Goal: Task Accomplishment & Management: Use online tool/utility

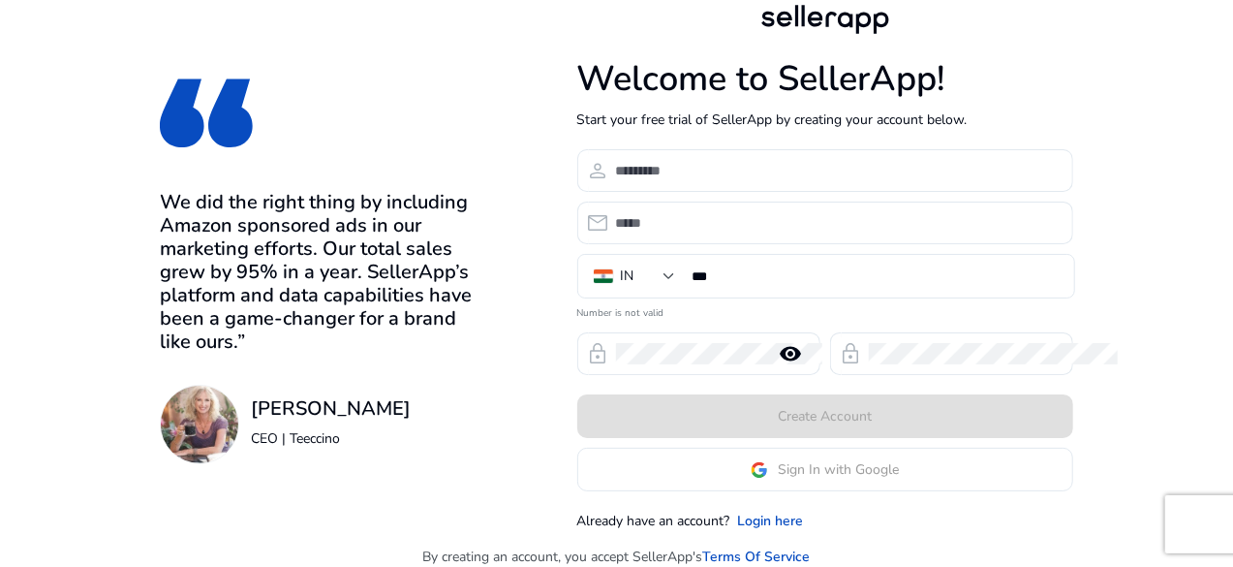
scroll to position [14, 0]
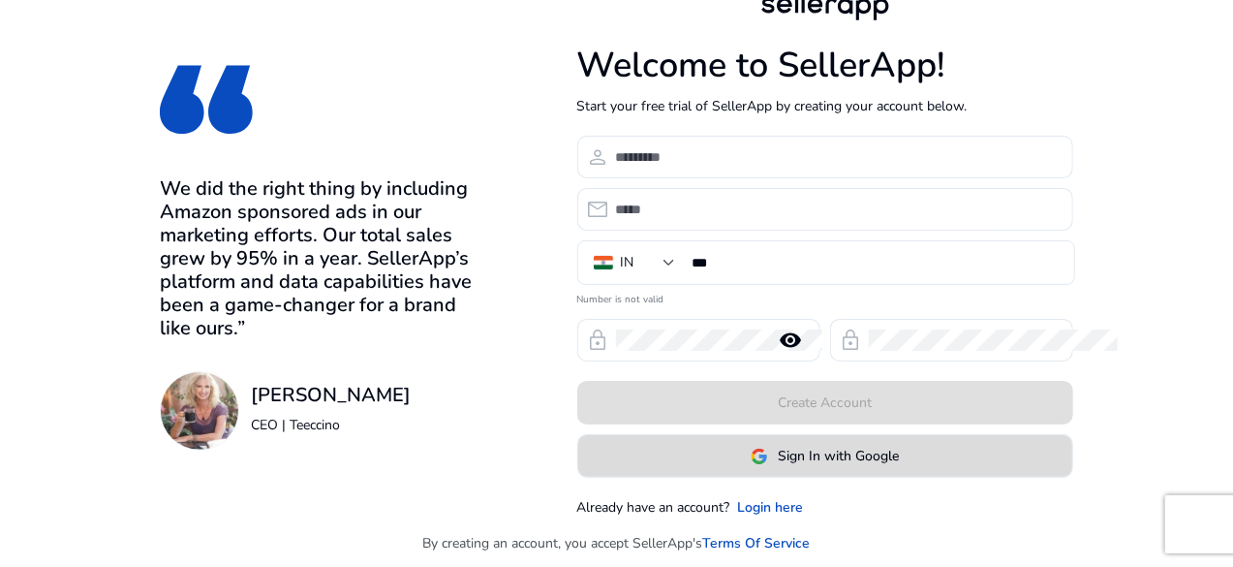
click at [899, 452] on span "Sign In with Google" at bounding box center [838, 456] width 121 height 20
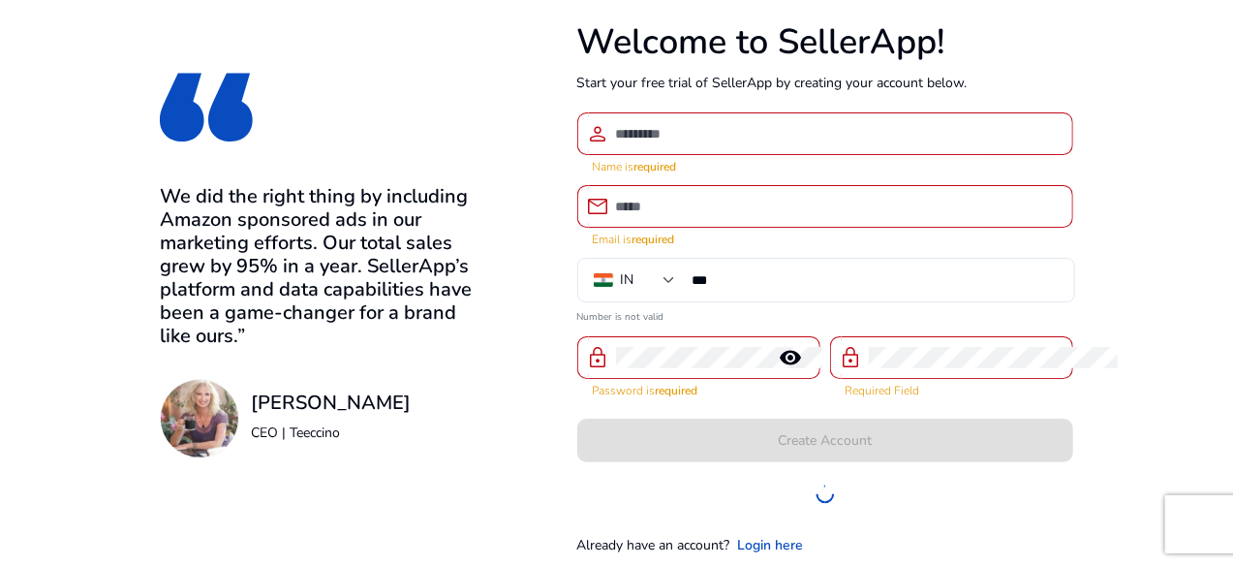
scroll to position [45, 0]
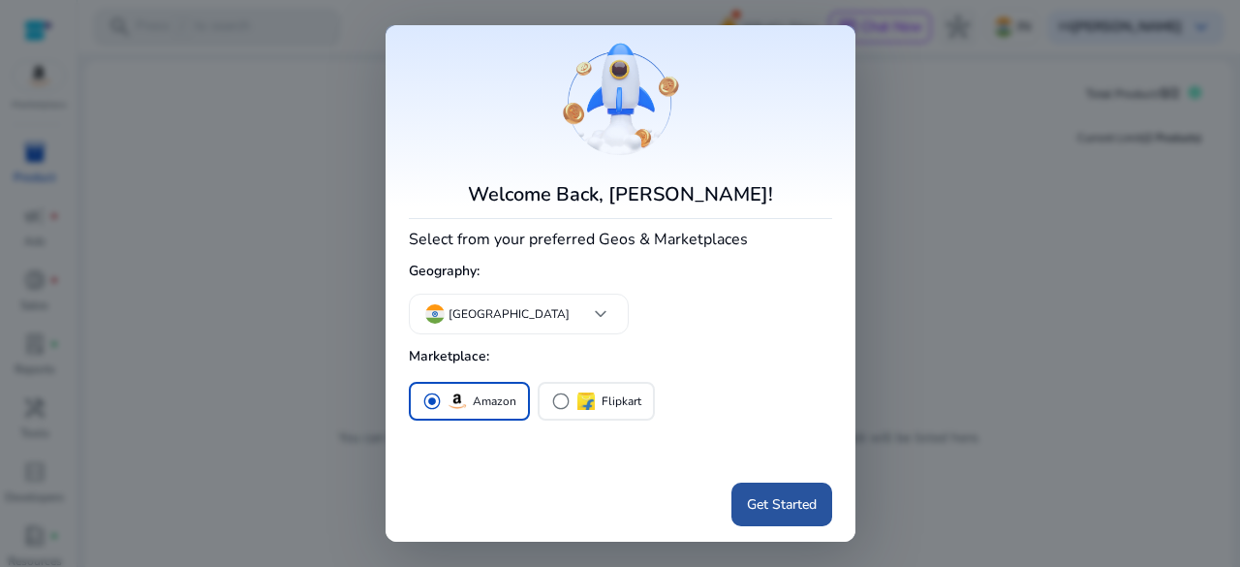
click at [775, 508] on span "Get Started" at bounding box center [782, 504] width 70 height 20
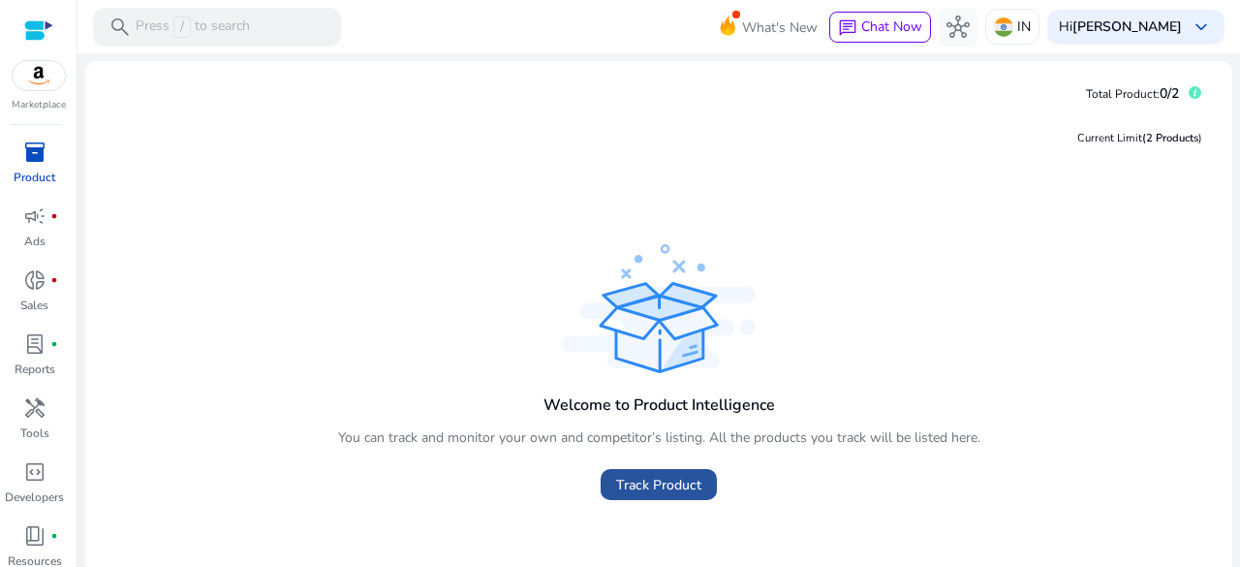
click at [655, 487] on span "Track Product" at bounding box center [658, 485] width 85 height 20
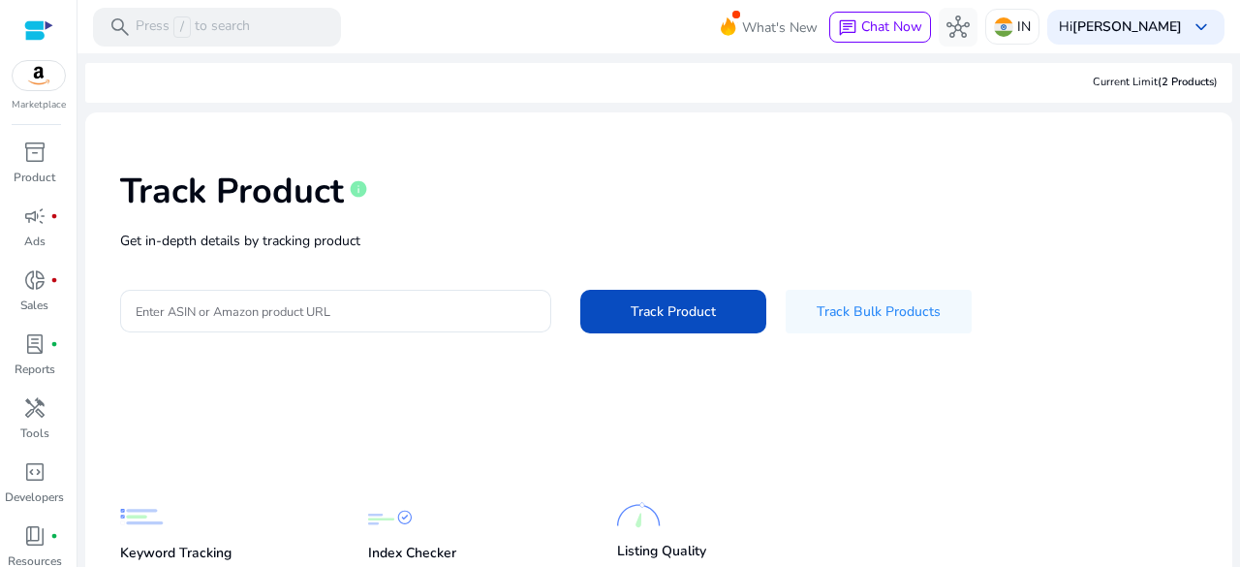
scroll to position [132, 0]
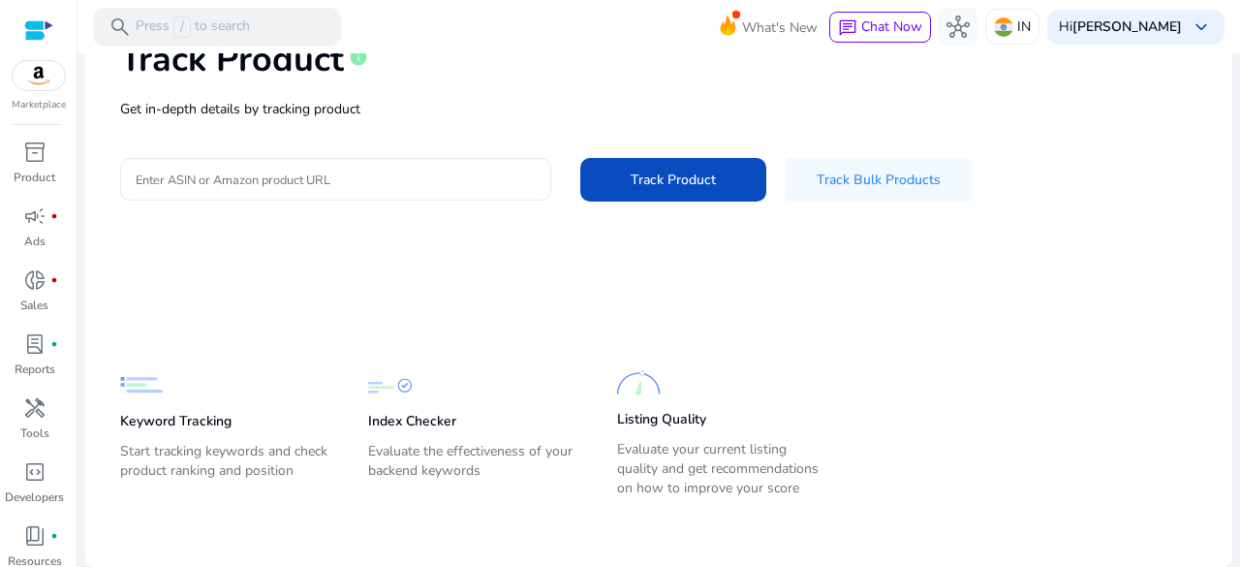
click at [317, 181] on input "Enter ASIN or Amazon product URL" at bounding box center [336, 179] width 400 height 21
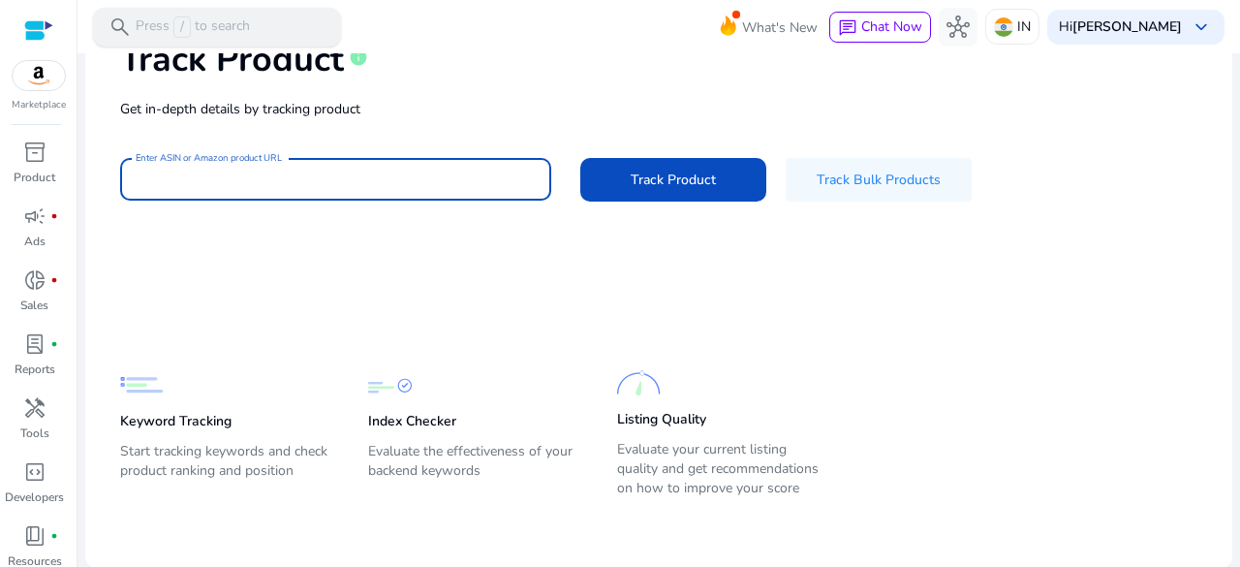
scroll to position [0, 0]
click at [351, 169] on input "Enter ASIN or Amazon product URL" at bounding box center [336, 179] width 400 height 21
paste input "**********"
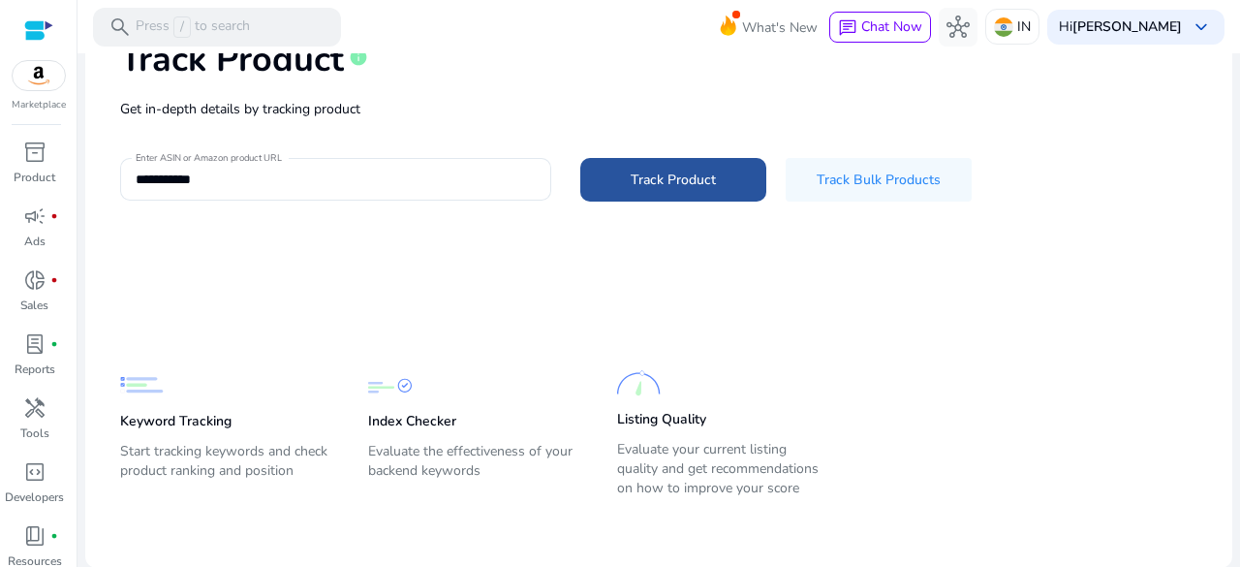
click at [697, 189] on span "Track Product" at bounding box center [673, 179] width 85 height 20
type input "**********"
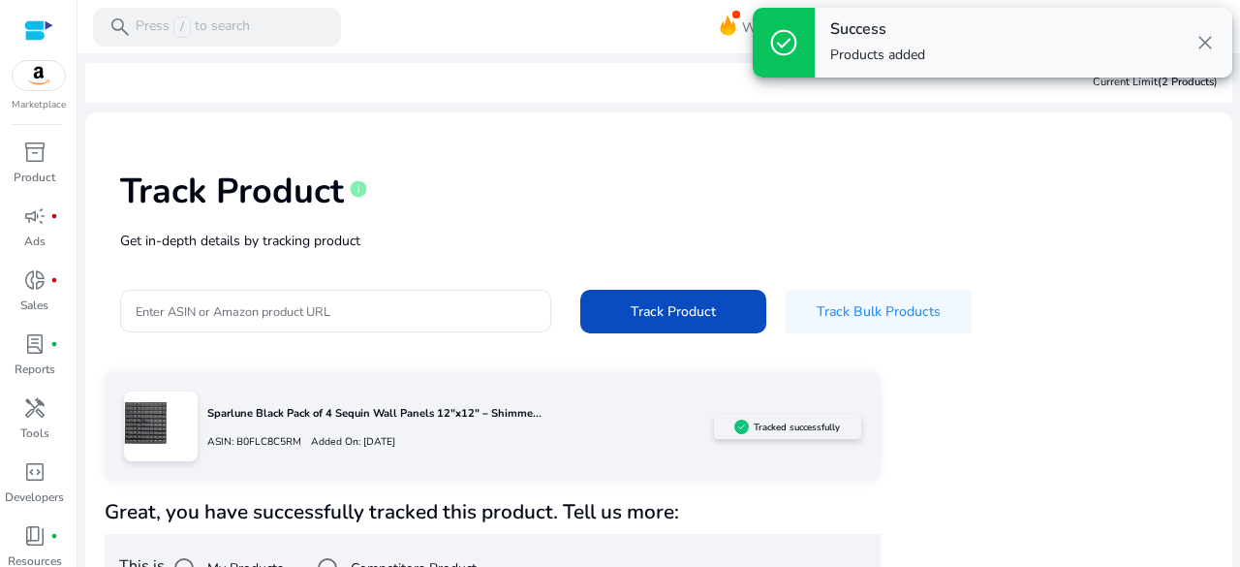
scroll to position [48, 0]
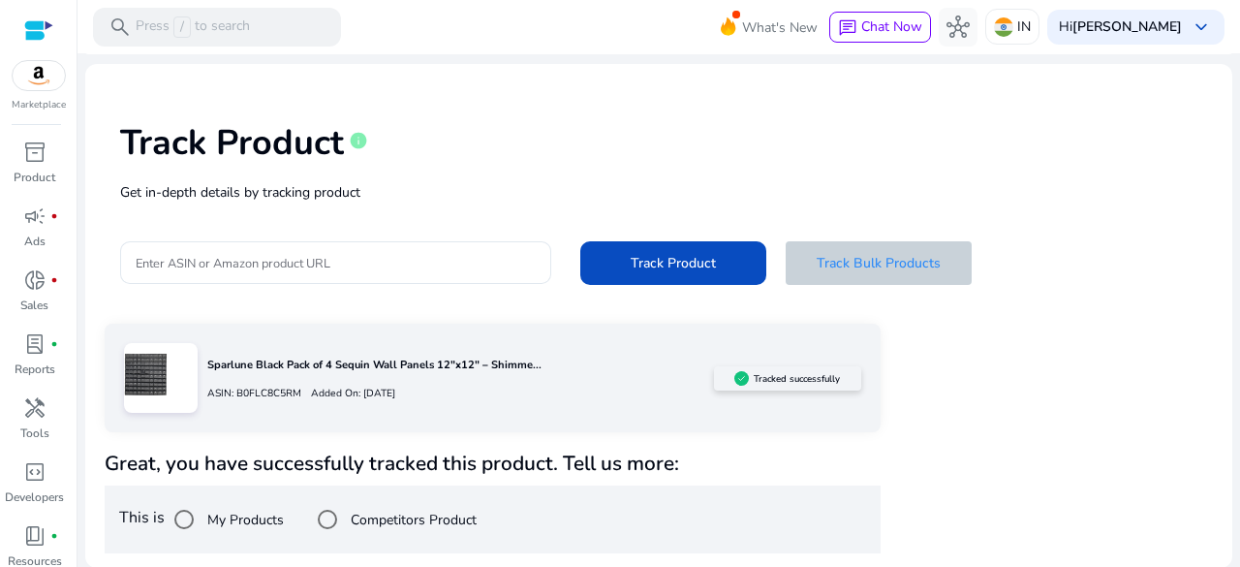
click at [876, 260] on span "Track Bulk Products" at bounding box center [879, 263] width 124 height 20
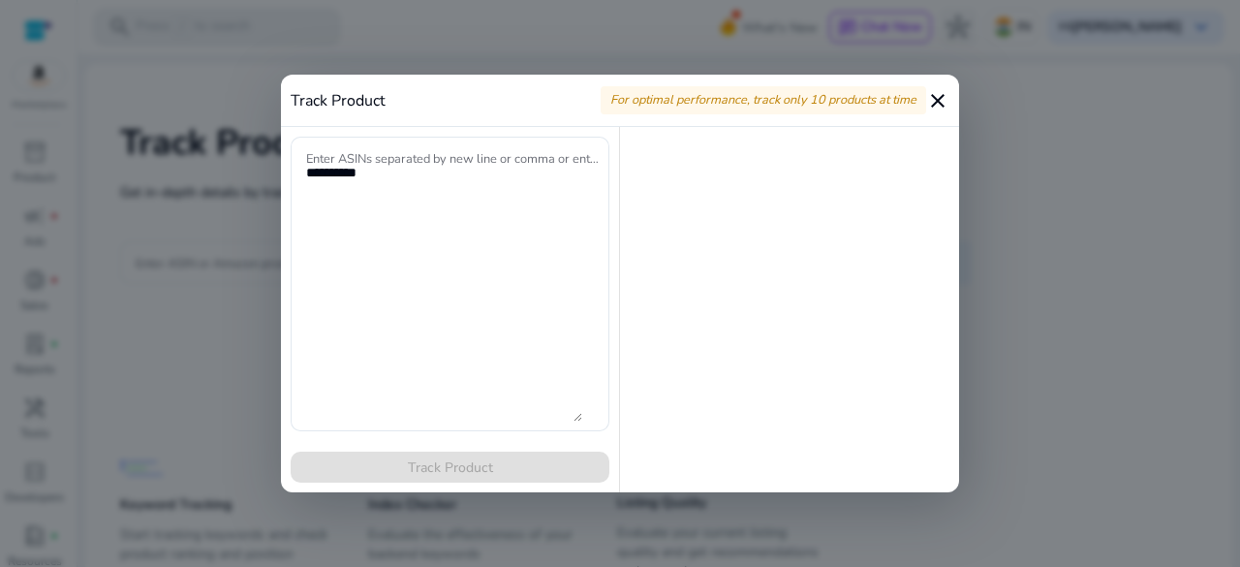
click at [939, 98] on mat-icon "close" at bounding box center [937, 100] width 23 height 23
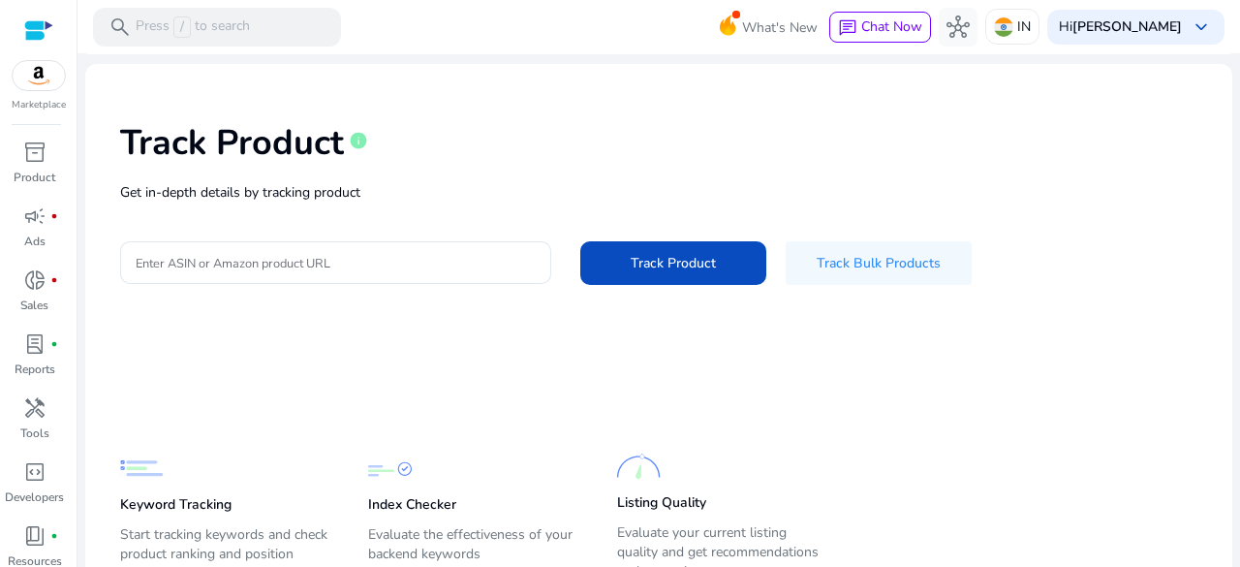
click at [559, 160] on div "Track Product info" at bounding box center [658, 138] width 1077 height 79
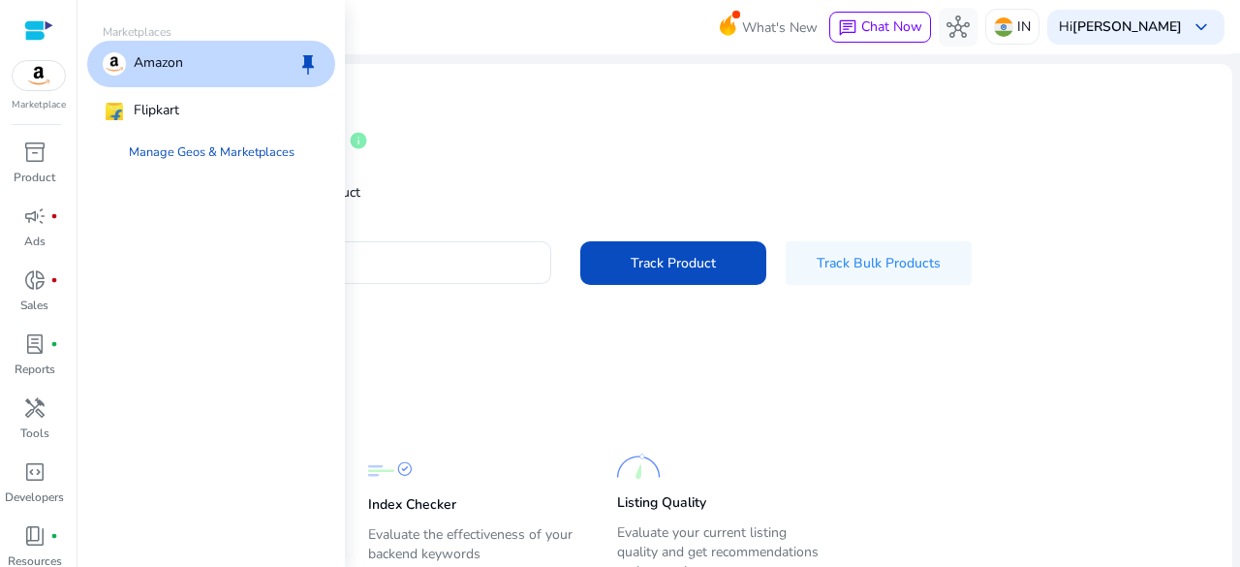
click at [39, 80] on img at bounding box center [39, 75] width 52 height 29
click at [172, 66] on p "Amazon" at bounding box center [158, 63] width 49 height 23
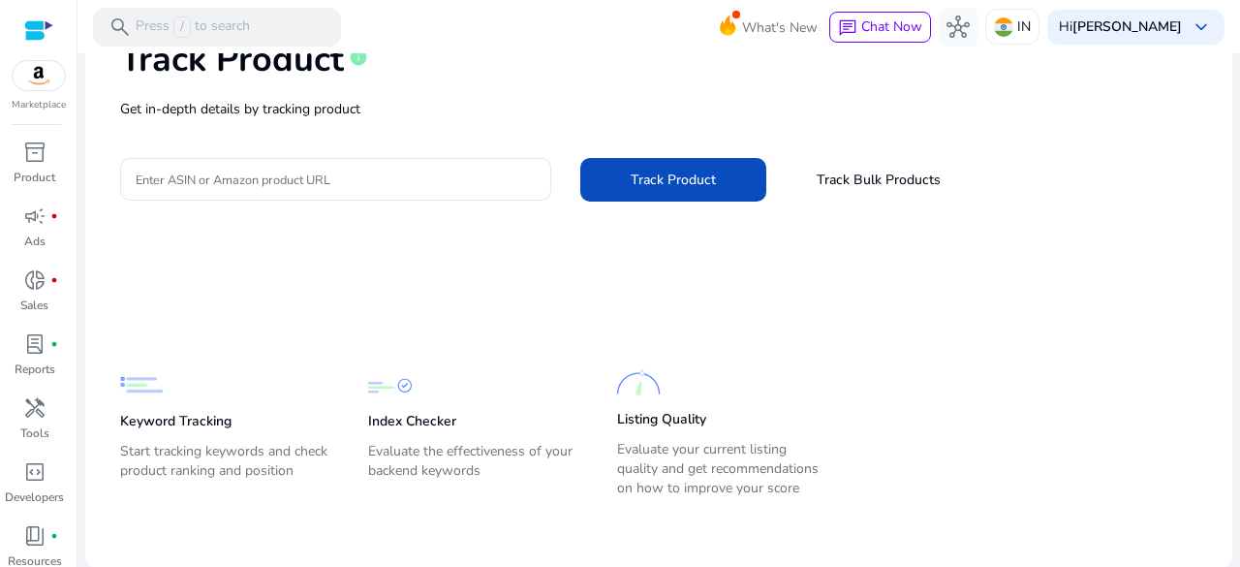
scroll to position [0, 0]
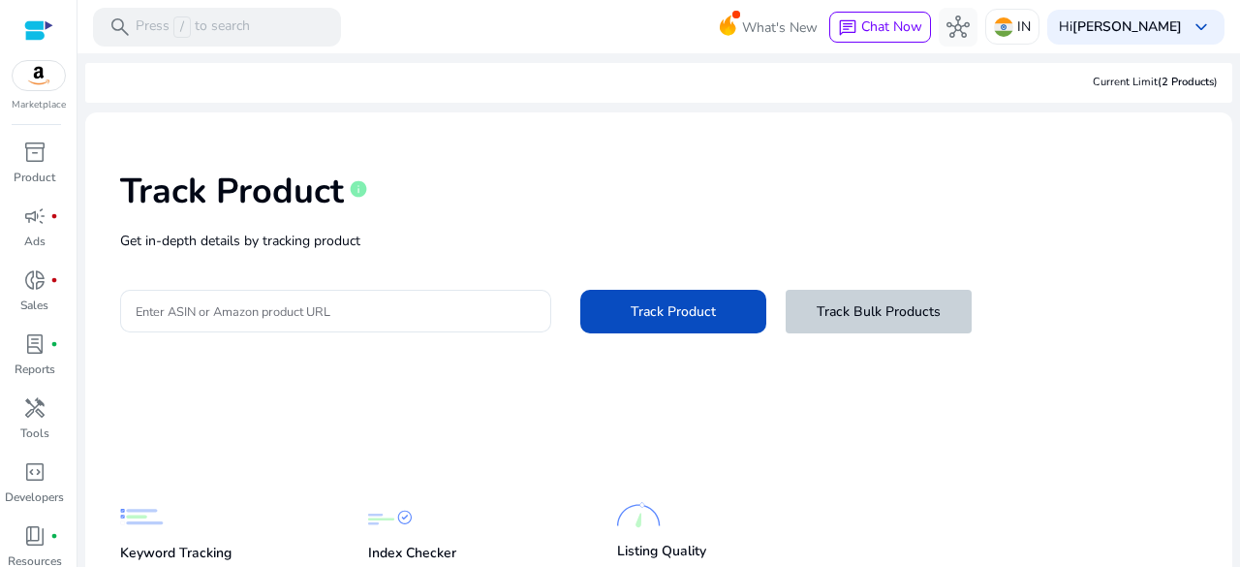
click at [827, 313] on span "Track Bulk Products" at bounding box center [879, 311] width 124 height 20
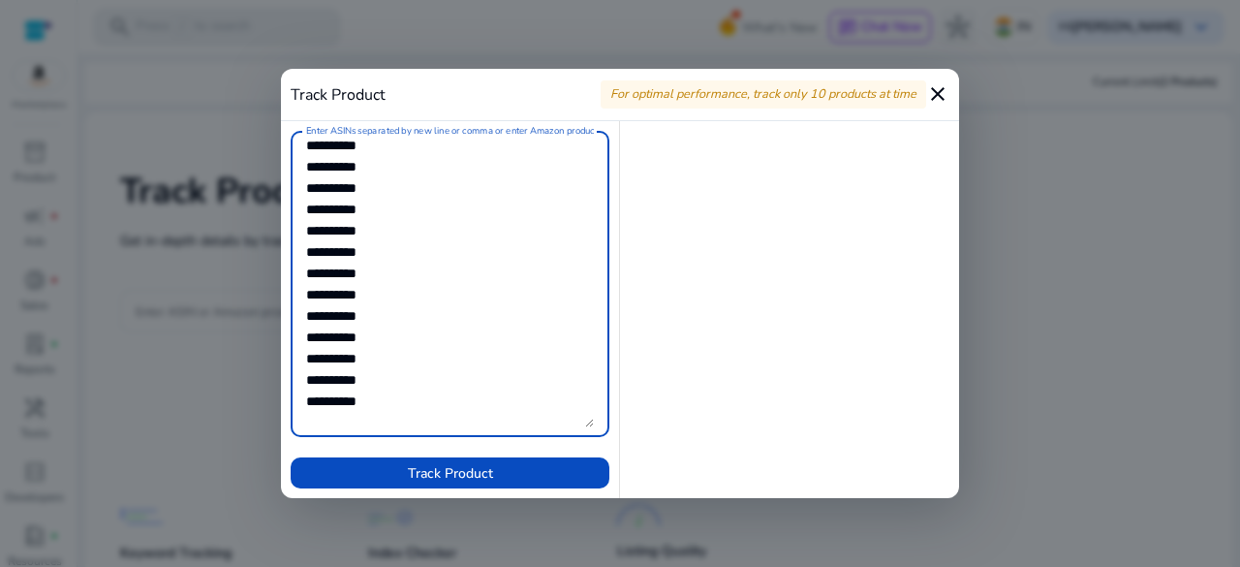
scroll to position [895, 0]
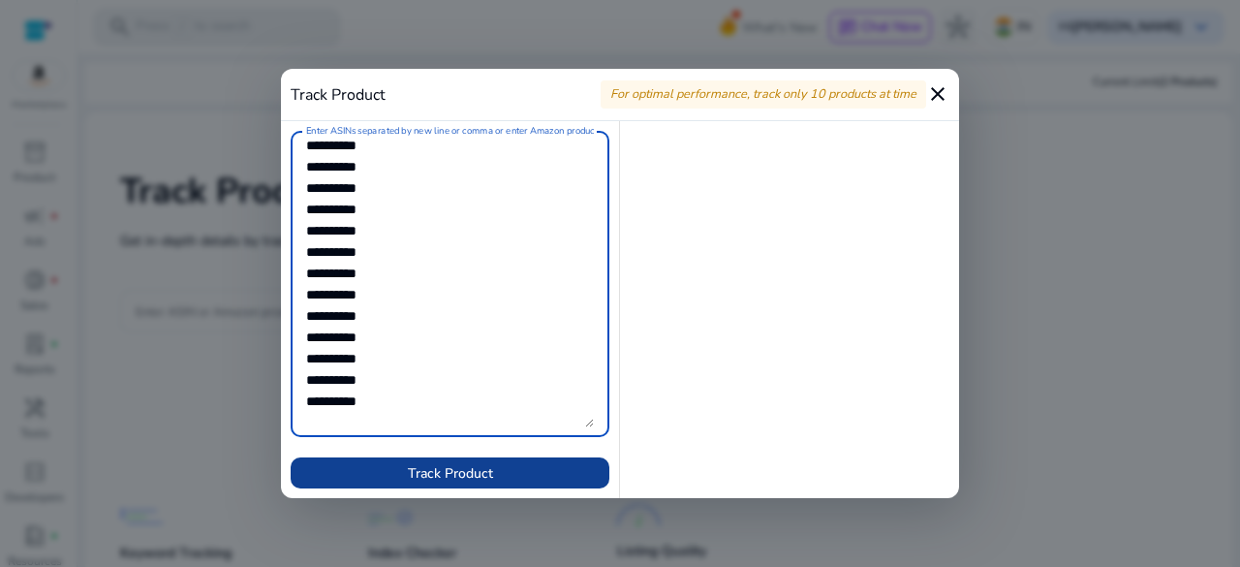
click at [418, 474] on span "Track Product" at bounding box center [450, 473] width 85 height 20
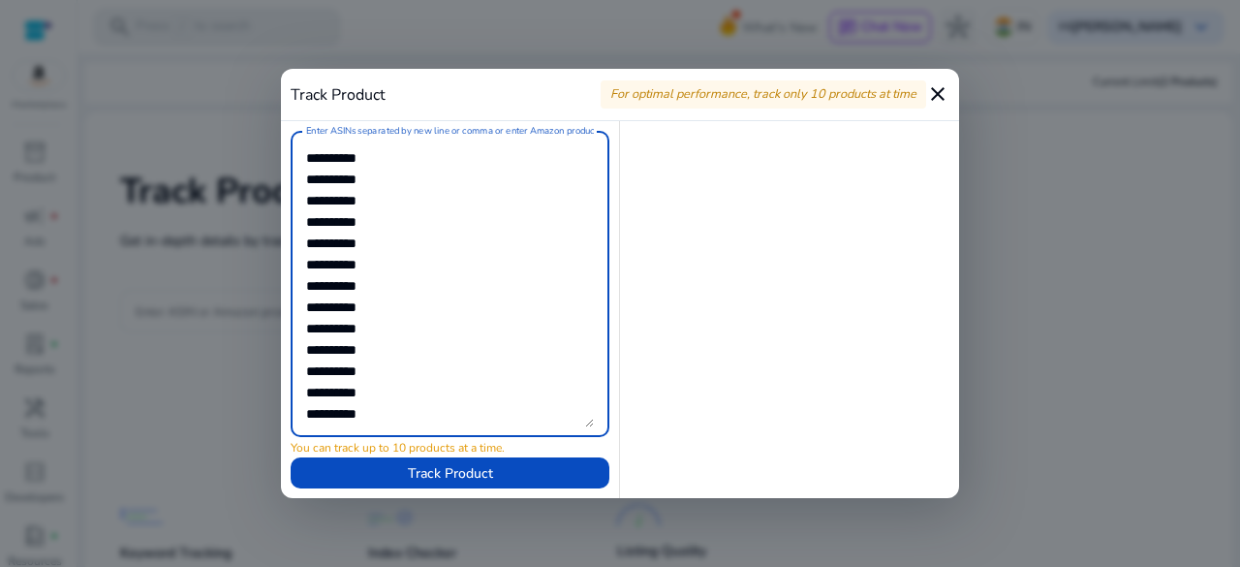
scroll to position [0, 0]
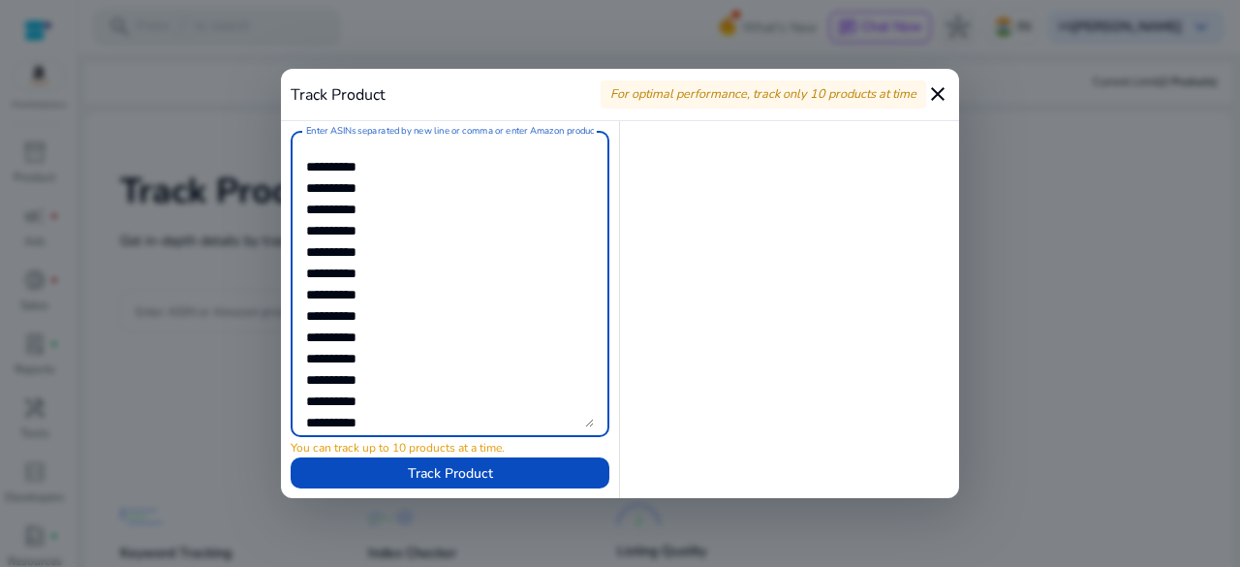
drag, startPoint x: 391, startPoint y: 401, endPoint x: 300, endPoint y: 354, distance: 102.7
click at [300, 354] on div "Enter ASINs separated by new line or comma or enter Amazon product page URL" at bounding box center [450, 284] width 319 height 306
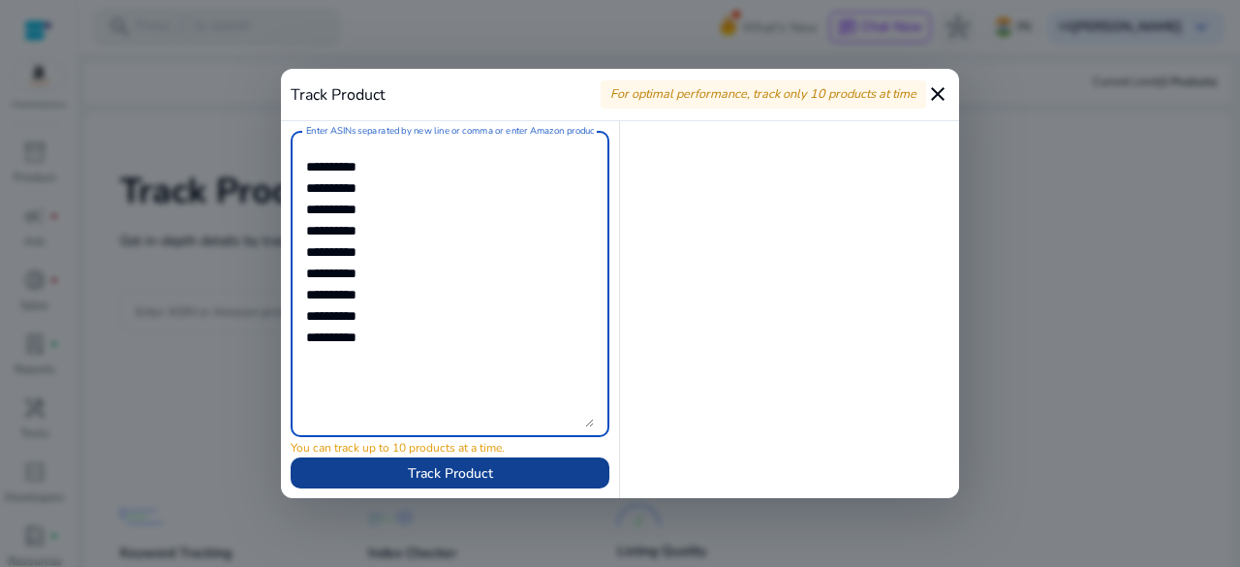
type textarea "**********"
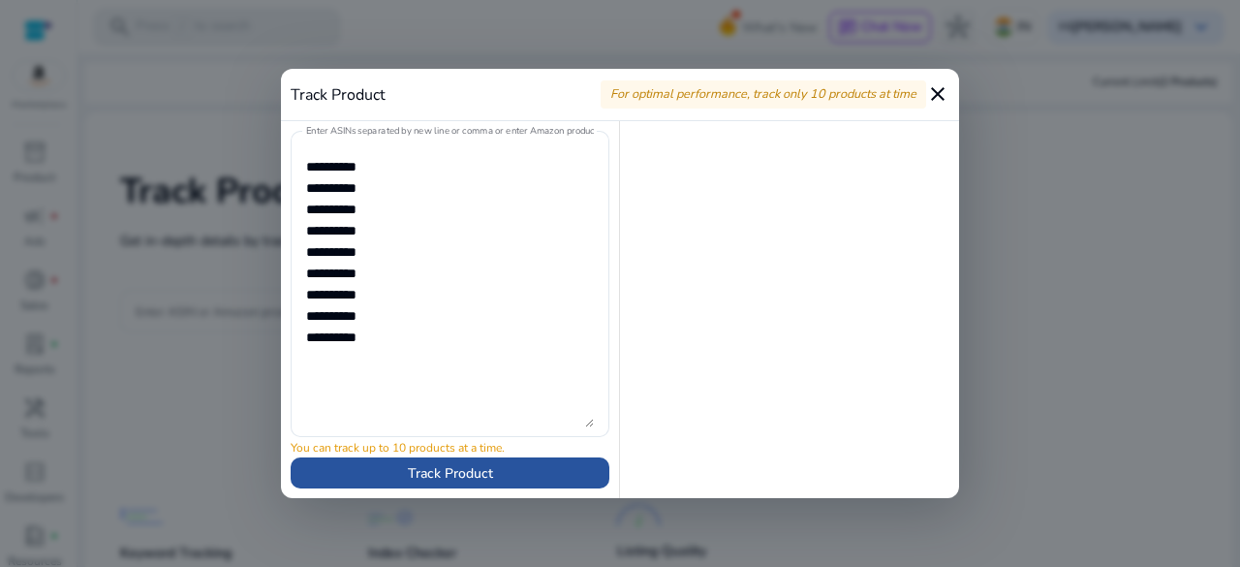
click at [479, 476] on span "Track Product" at bounding box center [450, 473] width 85 height 20
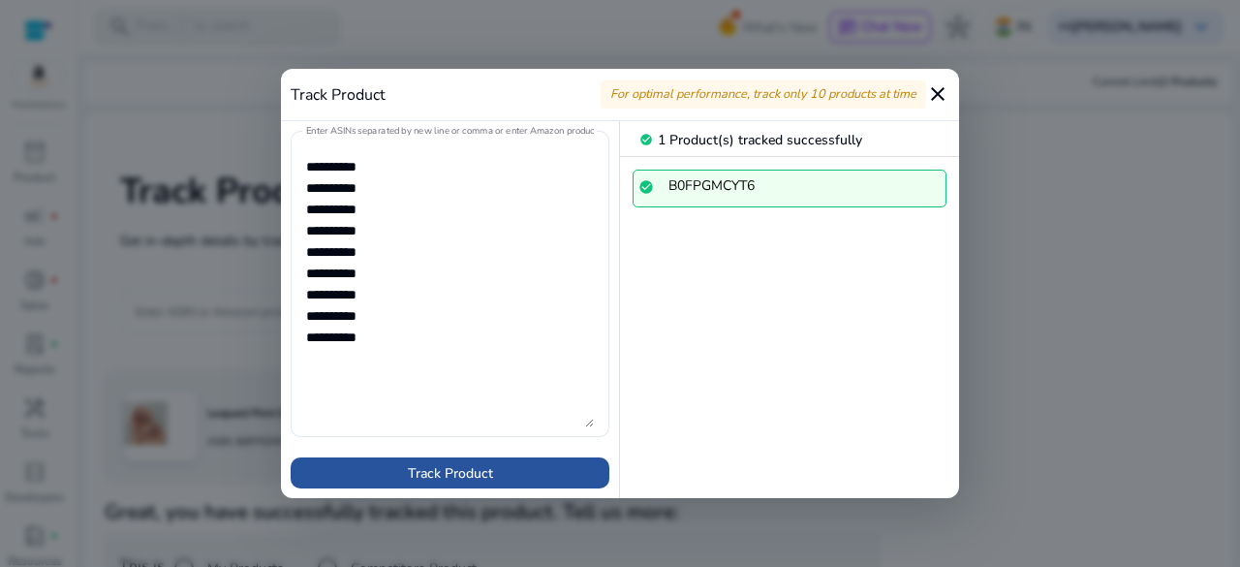
click at [479, 476] on span "Track Product" at bounding box center [450, 473] width 85 height 20
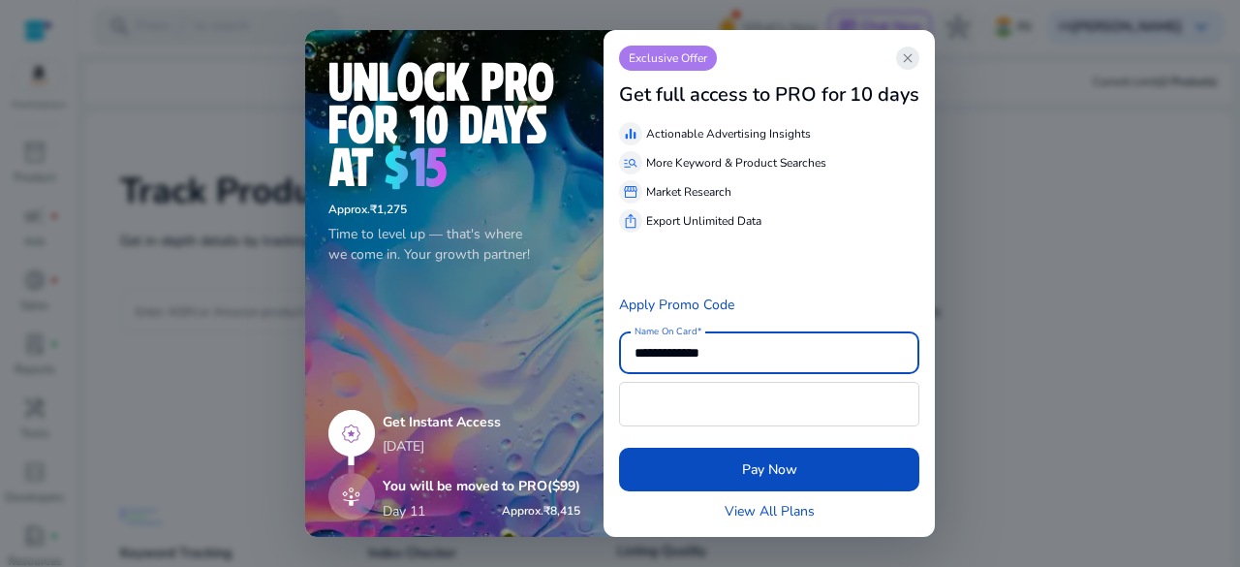
click at [910, 62] on span "close" at bounding box center [907, 57] width 15 height 15
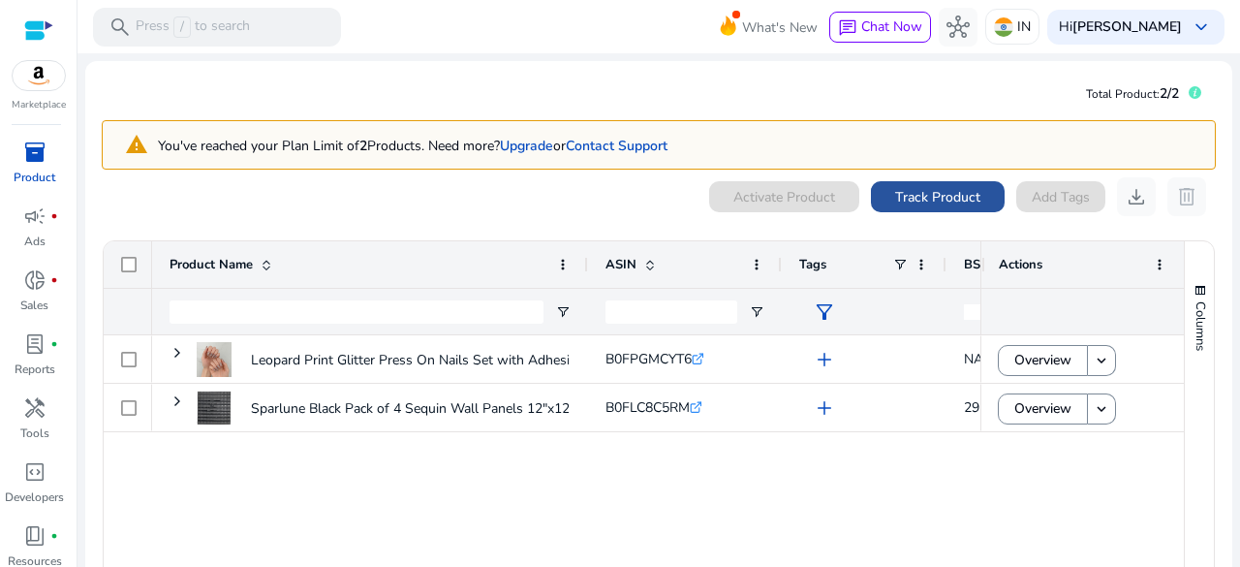
click at [933, 195] on span "Track Product" at bounding box center [937, 197] width 85 height 20
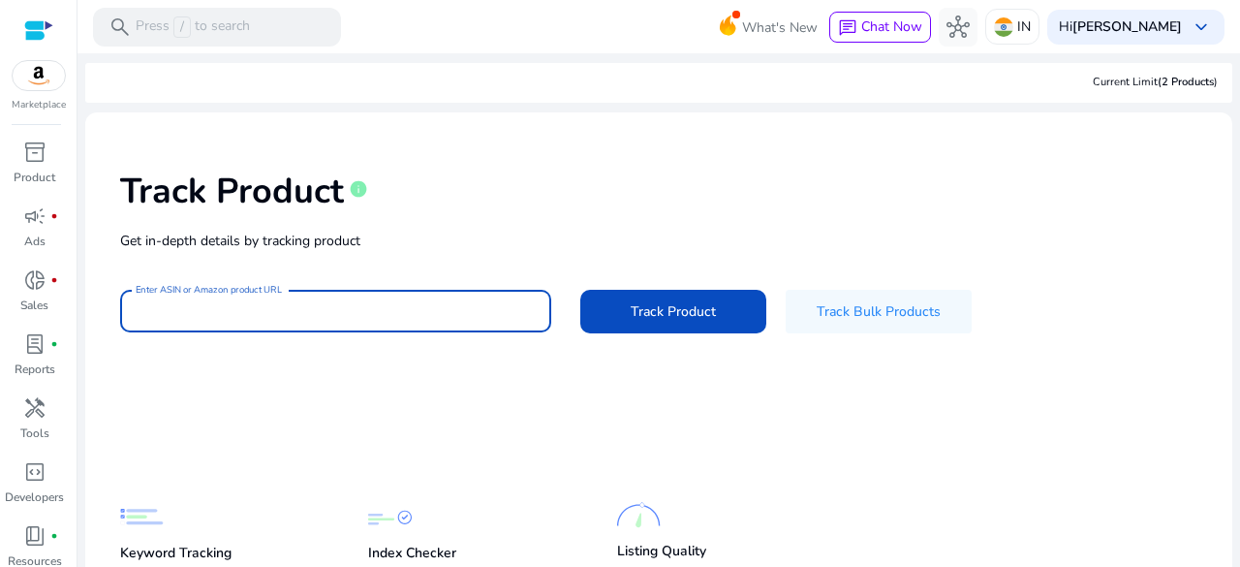
click at [403, 310] on input "Enter ASIN or Amazon product URL" at bounding box center [336, 310] width 400 height 21
paste input "**********"
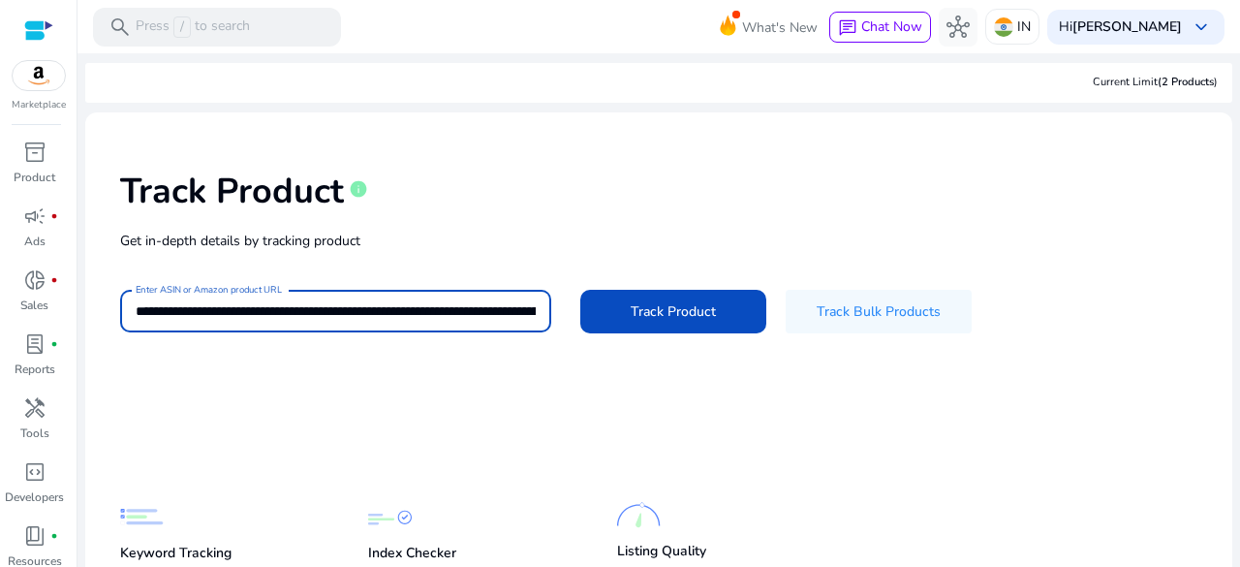
scroll to position [0, 3578]
type input "**********"
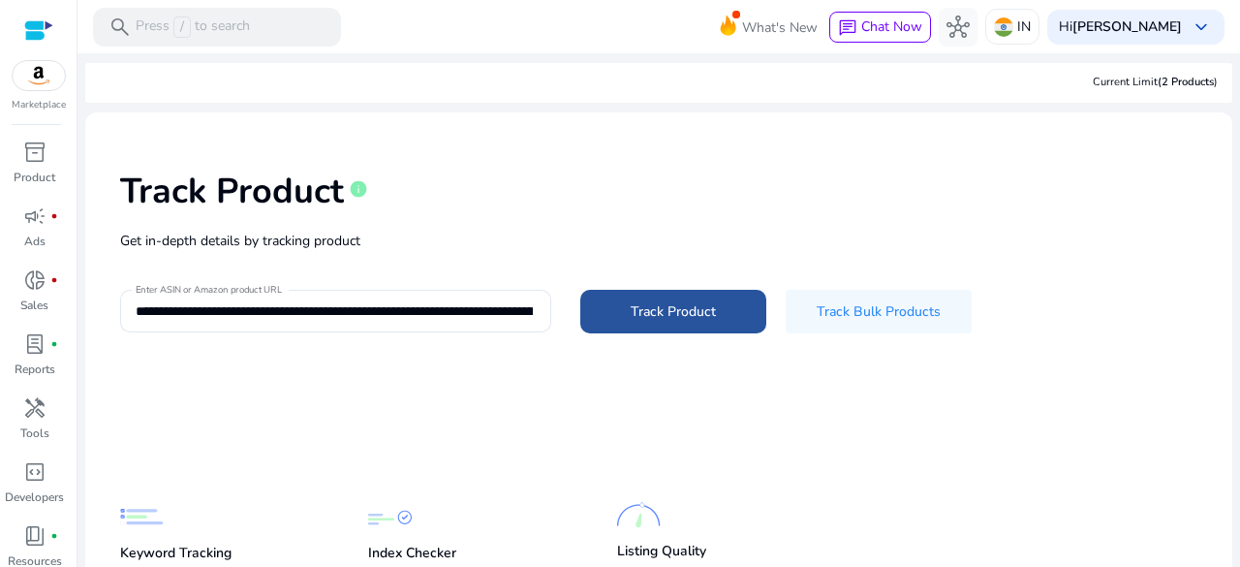
click at [692, 311] on span "Track Product" at bounding box center [673, 311] width 85 height 20
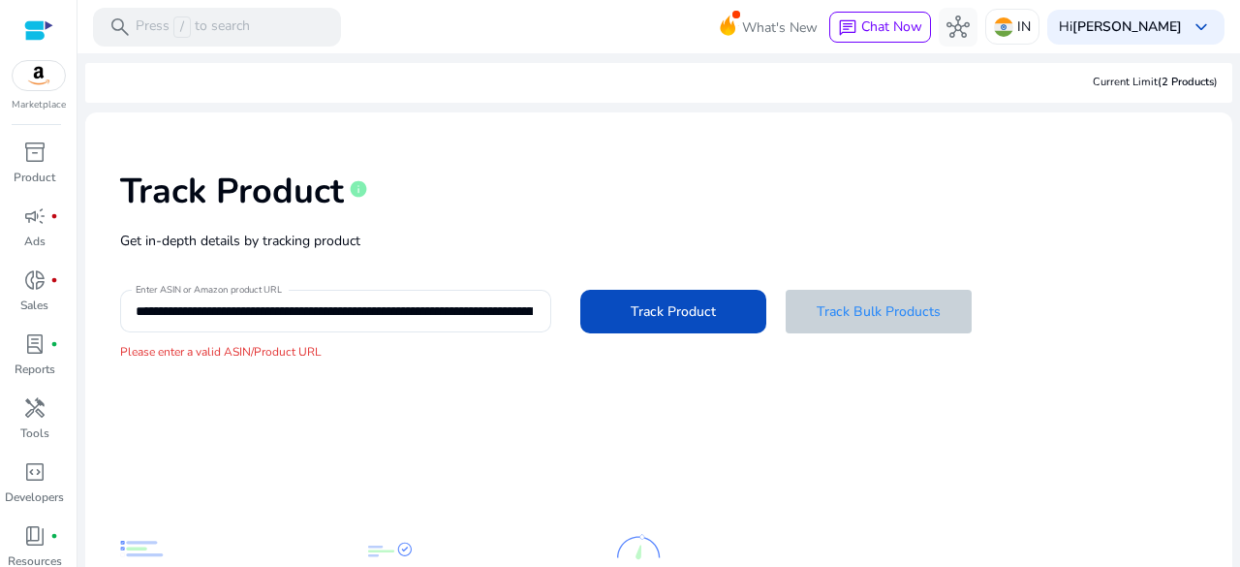
click at [870, 310] on span "Track Bulk Products" at bounding box center [879, 311] width 124 height 20
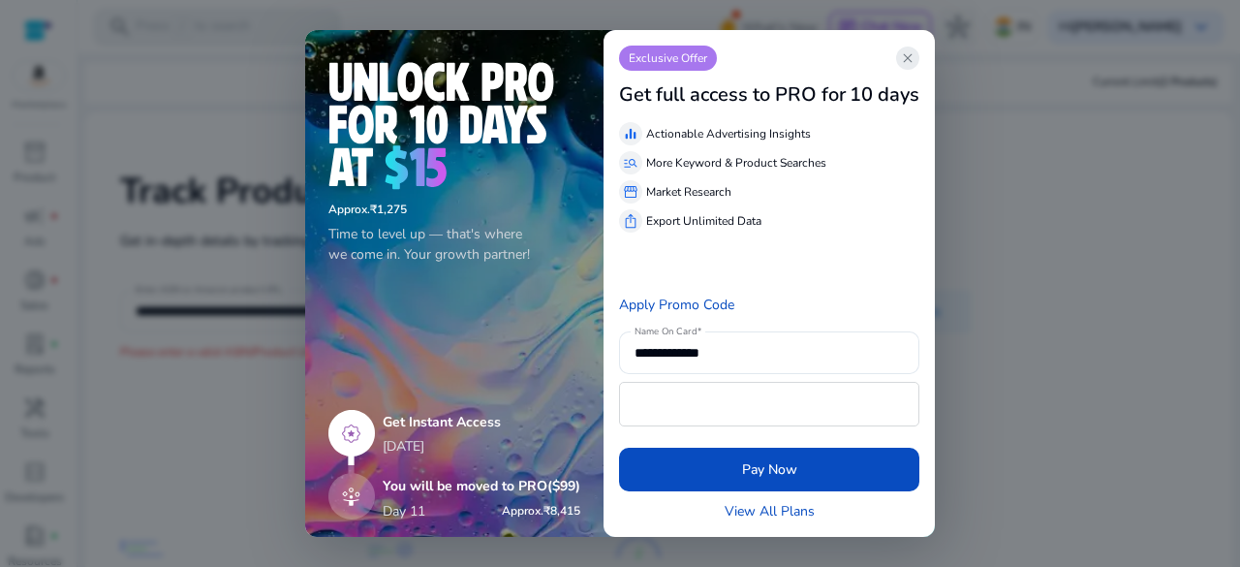
click at [907, 63] on span "close" at bounding box center [907, 57] width 15 height 15
